Goal: Task Accomplishment & Management: Manage account settings

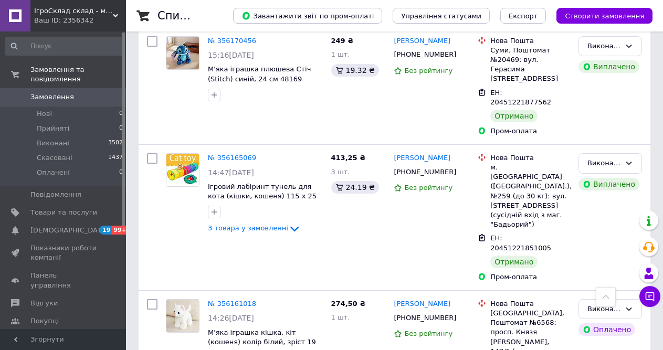
scroll to position [1365, 0]
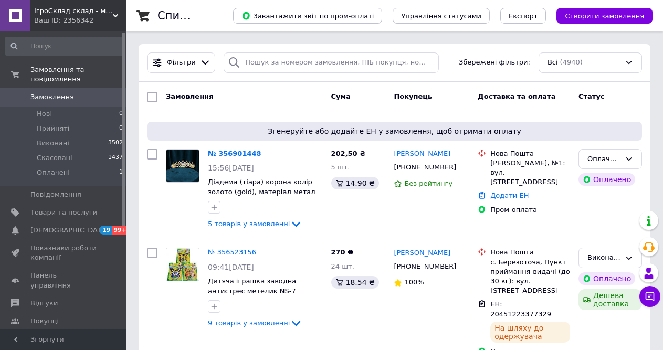
click at [231, 152] on link "№ 356901448" at bounding box center [235, 154] width 54 height 8
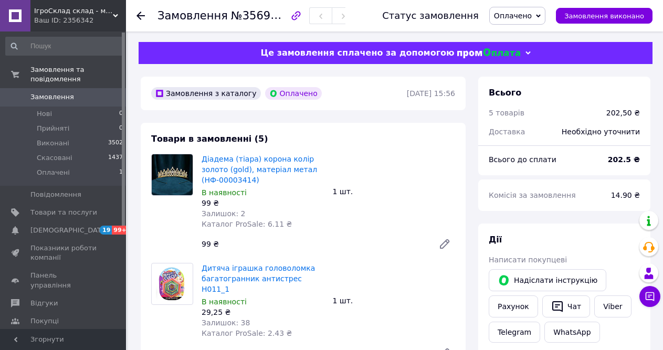
click at [545, 10] on span "Оплачено" at bounding box center [517, 16] width 56 height 18
click at [519, 34] on li "Прийнято" at bounding box center [517, 37] width 55 height 16
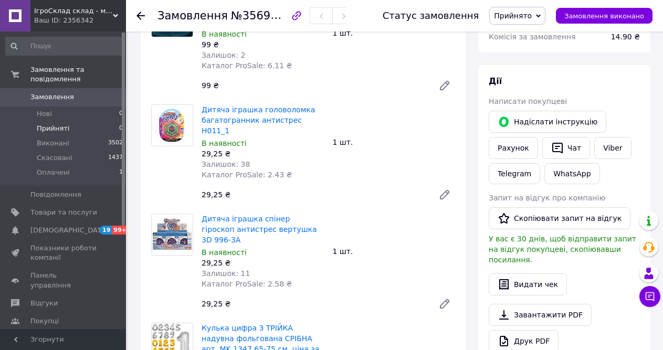
scroll to position [157, 0]
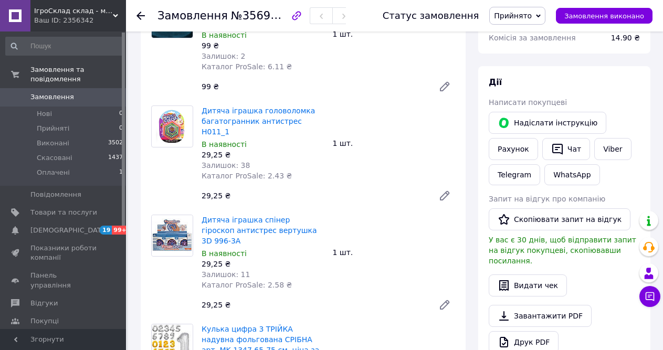
click at [74, 92] on span "Замовлення" at bounding box center [63, 96] width 67 height 9
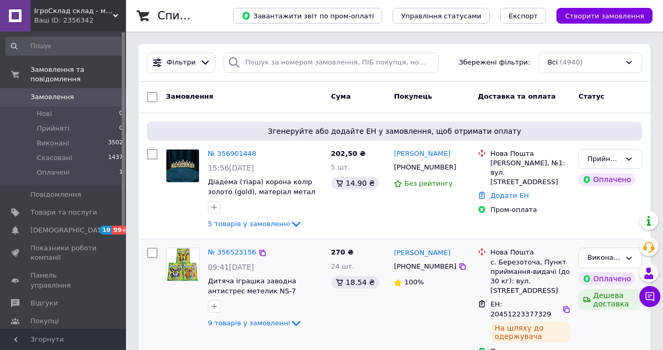
click at [234, 154] on link "№ 356901448" at bounding box center [232, 154] width 48 height 8
drag, startPoint x: 439, startPoint y: 178, endPoint x: 381, endPoint y: 182, distance: 58.4
click div "[PHONE_NUMBER]"
copy div "[PHONE_NUMBER]"
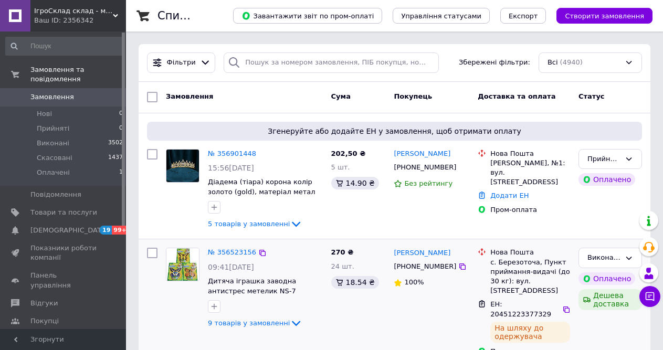
click span "№356901448"
copy span "356901448"
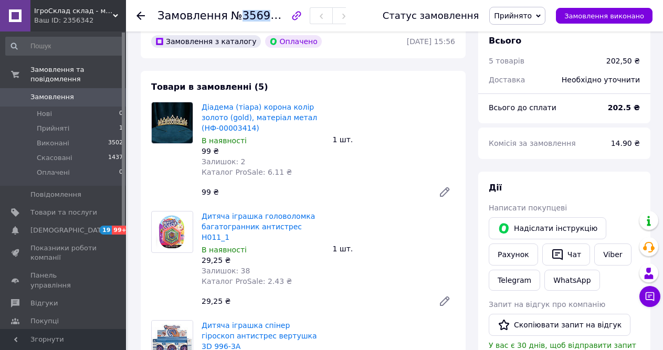
scroll to position [52, 0]
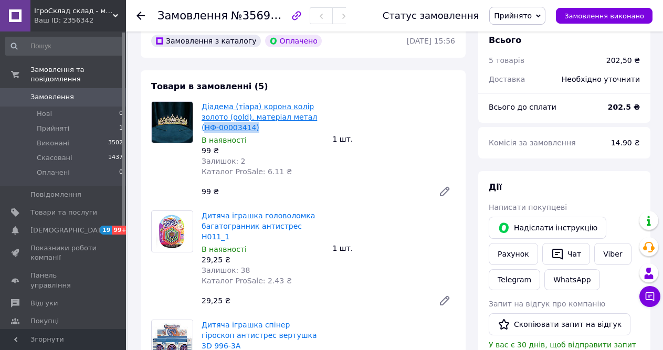
drag, startPoint x: 255, startPoint y: 128, endPoint x: 203, endPoint y: 129, distance: 51.5
click at [203, 129] on span "Діадема (тіара) корона колір золото (gold), матеріал метал (НФ-00003414)" at bounding box center [263, 116] width 123 height 31
copy link "НФ-00003414)"
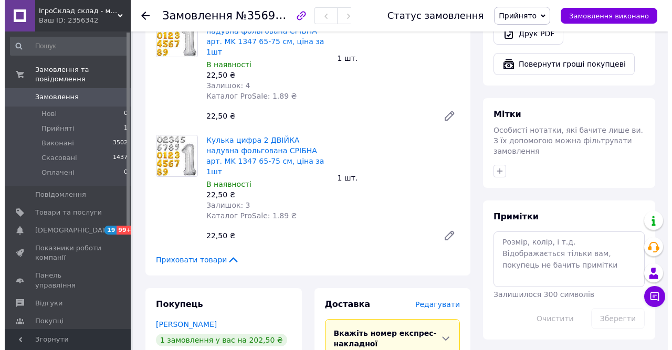
scroll to position [525, 0]
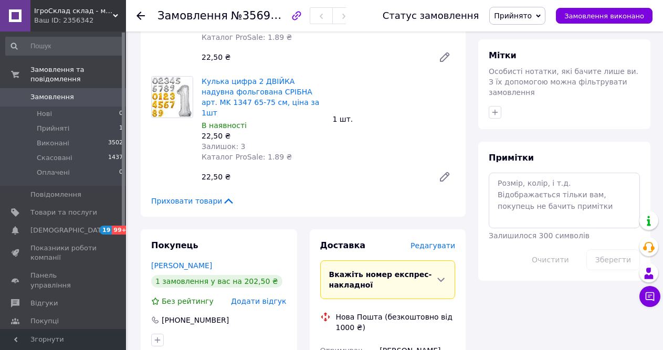
click at [439, 241] on span "Редагувати" at bounding box center [433, 245] width 45 height 8
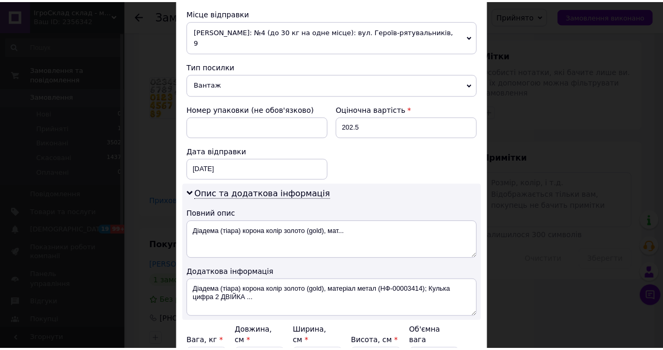
scroll to position [420, 0]
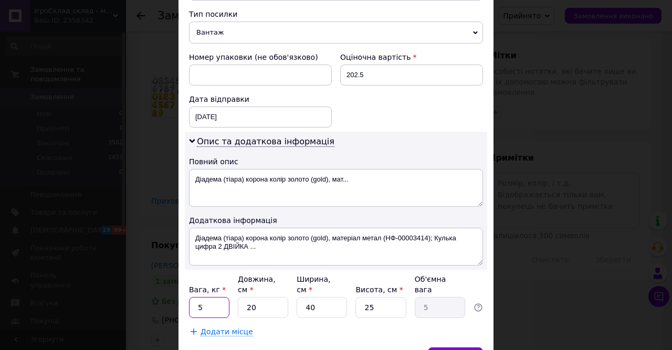
click at [214, 297] on input "5" at bounding box center [209, 307] width 40 height 21
type input "1"
type input "2"
type input "0.25"
type input "20"
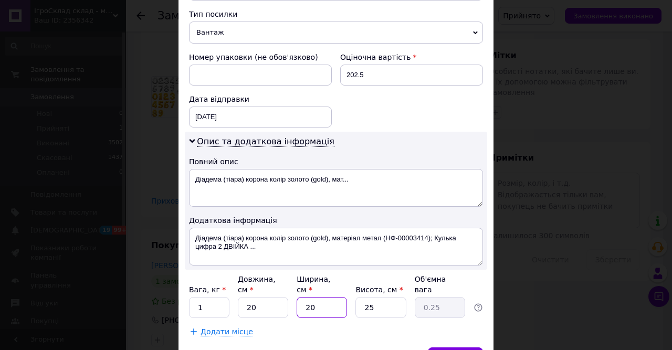
type input "2.5"
type input "20"
type input "1"
type input "0.1"
type input "10"
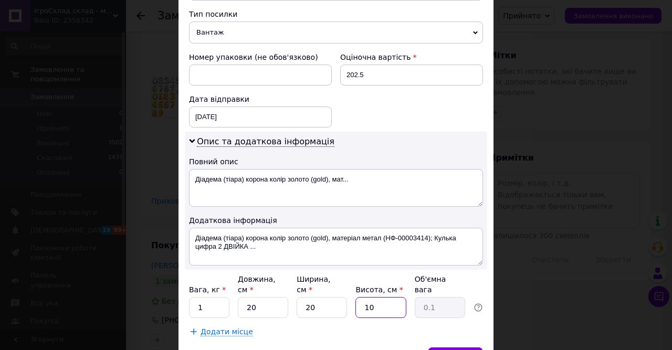
type input "1"
type input "10"
drag, startPoint x: 446, startPoint y: 334, endPoint x: 451, endPoint y: 332, distance: 6.1
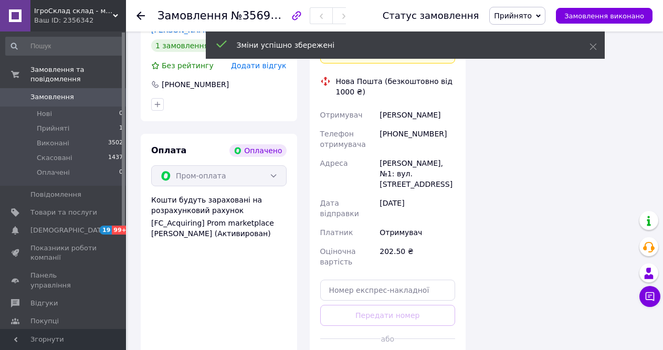
scroll to position [787, 0]
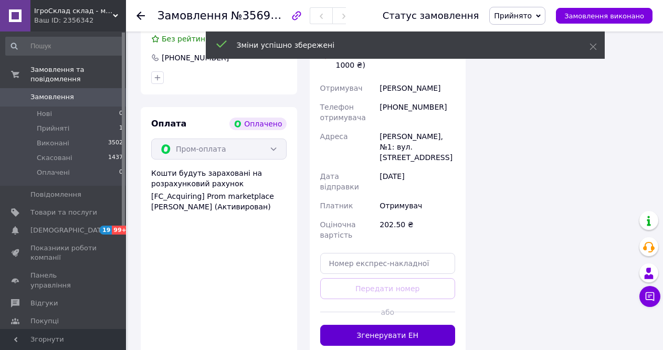
click at [391, 325] on button "Згенерувати ЕН" at bounding box center [387, 335] width 135 height 21
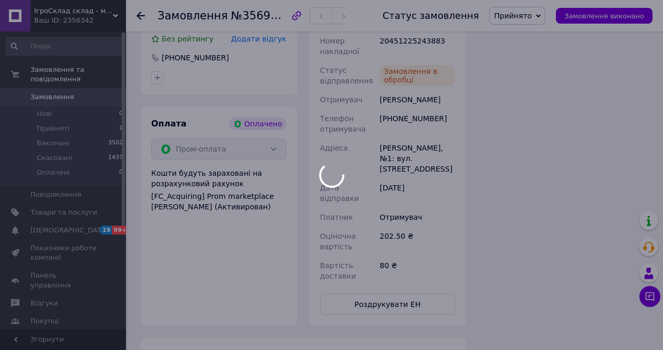
scroll to position [682, 0]
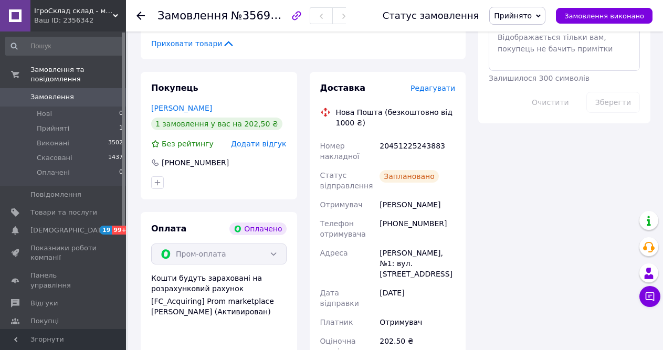
click at [541, 15] on icon at bounding box center [538, 15] width 5 height 3
click at [525, 40] on li "Виконано" at bounding box center [517, 37] width 55 height 16
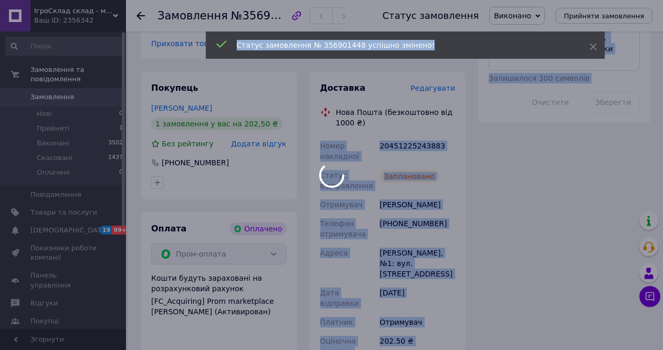
drag, startPoint x: 320, startPoint y: 103, endPoint x: 441, endPoint y: 104, distance: 120.7
click at [449, 106] on body "ІгроСклад склад - магазин Ваш ID: 2356342 Сайт ІгроСклад склад - магазин Кабіне…" at bounding box center [331, 23] width 663 height 1411
click at [441, 136] on div "20451225243883" at bounding box center [417, 150] width 80 height 29
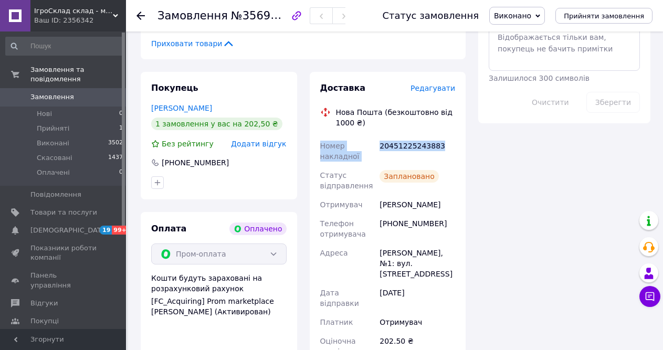
drag, startPoint x: 315, startPoint y: 104, endPoint x: 442, endPoint y: 107, distance: 126.6
click at [442, 107] on div "Доставка Редагувати Нова Пошта (безкоштовно від 1000 ₴) Номер накладної 2045122…" at bounding box center [388, 251] width 156 height 359
copy div "Номер накладної 20451225243883"
drag, startPoint x: 62, startPoint y: 87, endPoint x: 107, endPoint y: 96, distance: 45.4
click at [62, 92] on span "Замовлення" at bounding box center [52, 96] width 44 height 9
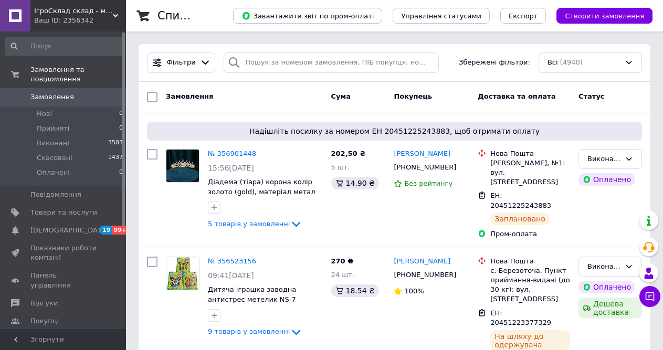
drag, startPoint x: 61, startPoint y: 88, endPoint x: 64, endPoint y: 80, distance: 8.3
click at [61, 92] on span "Замовлення" at bounding box center [52, 96] width 44 height 9
